Goal: Navigation & Orientation: Locate item on page

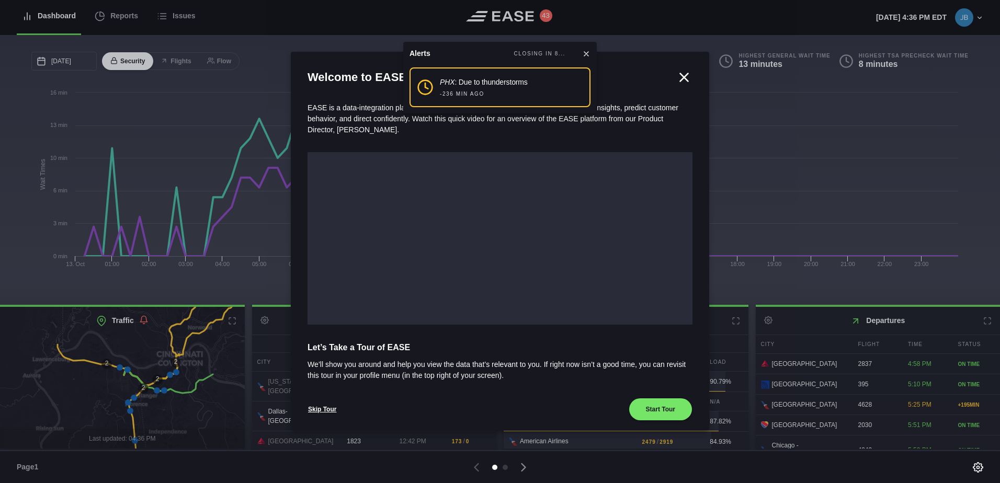
click at [584, 50] on icon at bounding box center [586, 54] width 8 height 8
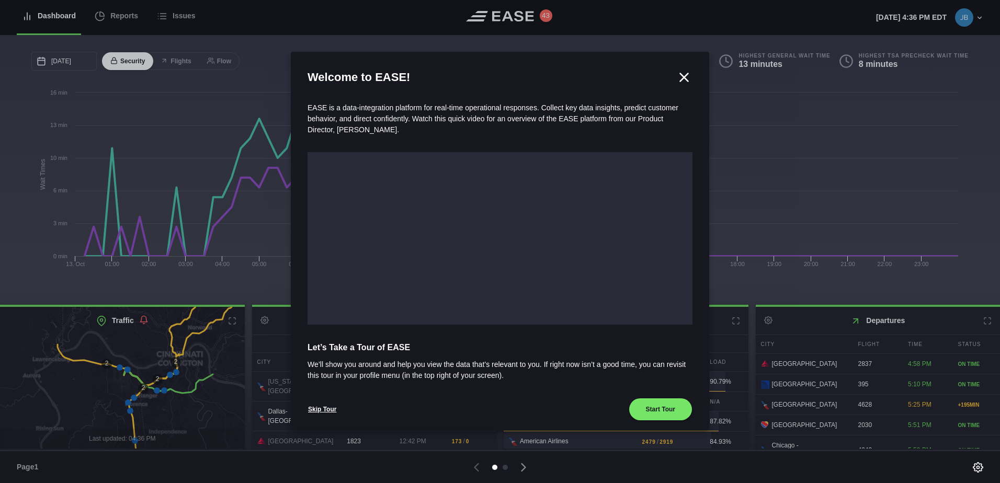
click at [680, 76] on icon at bounding box center [684, 77] width 8 height 8
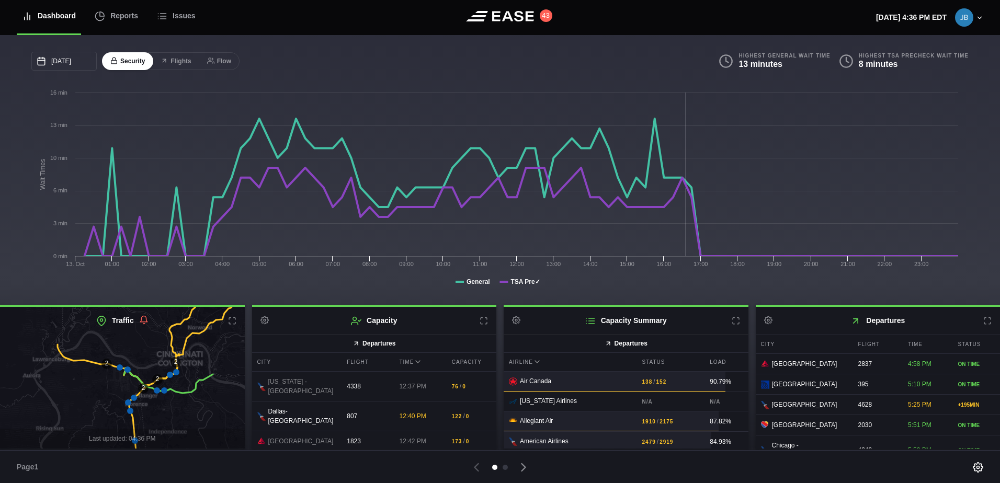
click at [149, 401] on icon at bounding box center [121, 377] width 295 height 173
click at [235, 317] on h2 "Traffic" at bounding box center [122, 321] width 245 height 28
click at [233, 321] on icon at bounding box center [232, 321] width 8 height 8
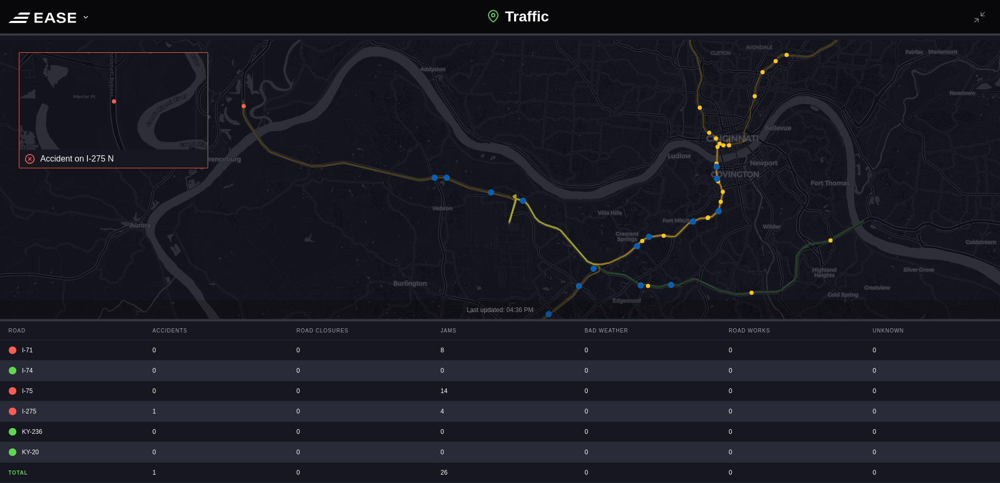
click at [591, 267] on icon at bounding box center [593, 269] width 6 height 6
click at [522, 201] on icon at bounding box center [523, 201] width 6 height 6
click at [493, 190] on icon at bounding box center [491, 192] width 6 height 6
click at [446, 177] on icon at bounding box center [446, 178] width 6 height 6
click at [434, 176] on icon at bounding box center [434, 178] width 6 height 6
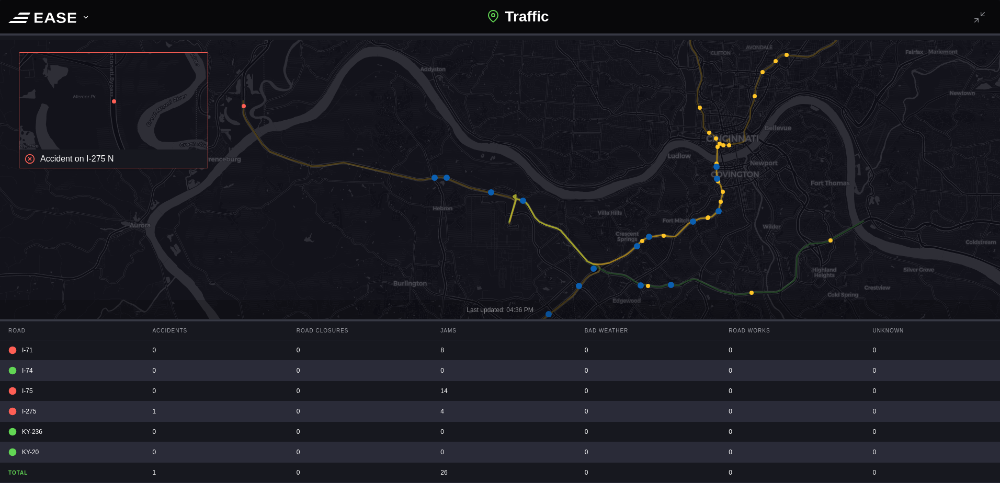
click at [786, 54] on icon at bounding box center [786, 55] width 4 height 4
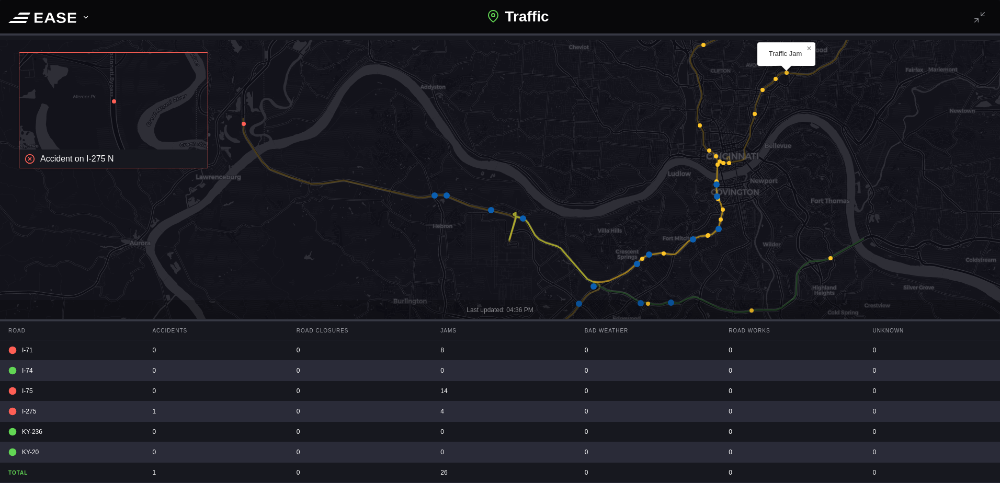
click at [773, 82] on icon at bounding box center [708, 141] width 399 height 281
click at [777, 75] on icon at bounding box center [500, 232] width 1203 height 467
click at [131, 131] on icon at bounding box center [114, 101] width 230 height 119
click at [663, 251] on icon at bounding box center [500, 232] width 1203 height 467
click at [648, 254] on icon at bounding box center [649, 255] width 6 height 6
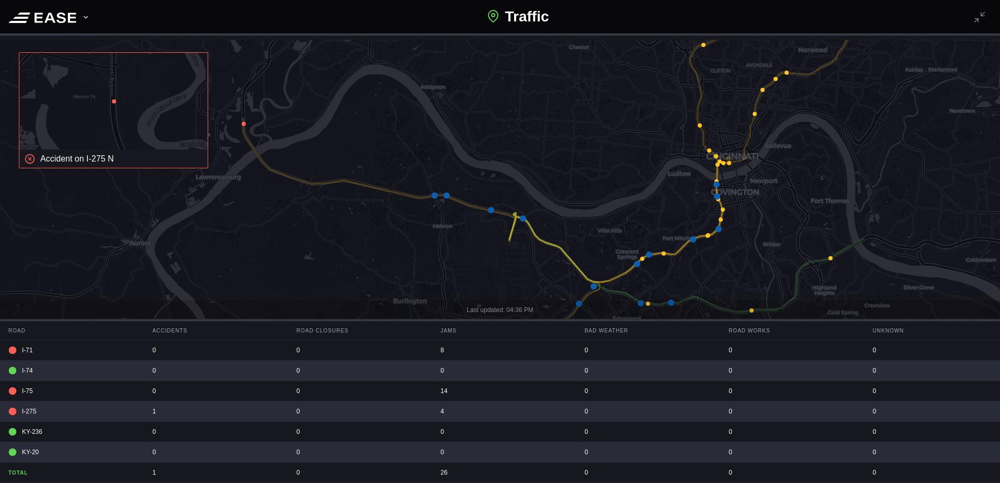
click at [701, 124] on icon at bounding box center [700, 125] width 4 height 4
click at [709, 151] on icon at bounding box center [709, 151] width 4 height 4
click at [715, 185] on icon at bounding box center [716, 184] width 6 height 6
